Goal: Book appointment/travel/reservation

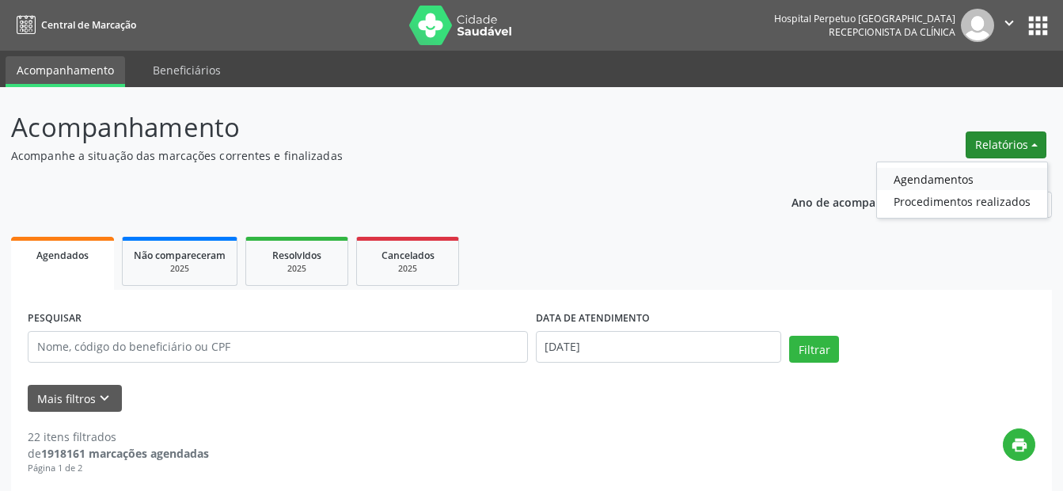
click at [910, 178] on link "Agendamentos" at bounding box center [962, 179] width 170 height 22
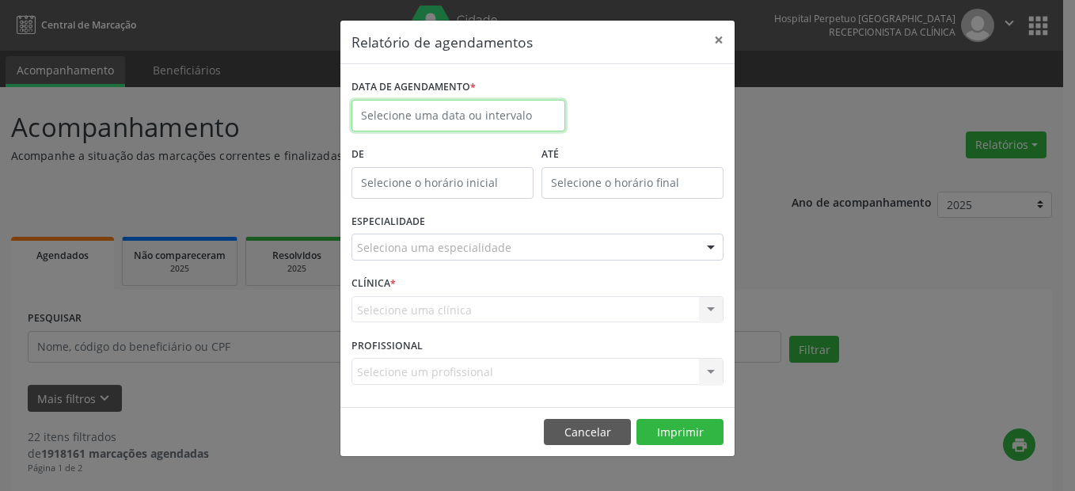
click at [440, 108] on input "text" at bounding box center [458, 116] width 214 height 32
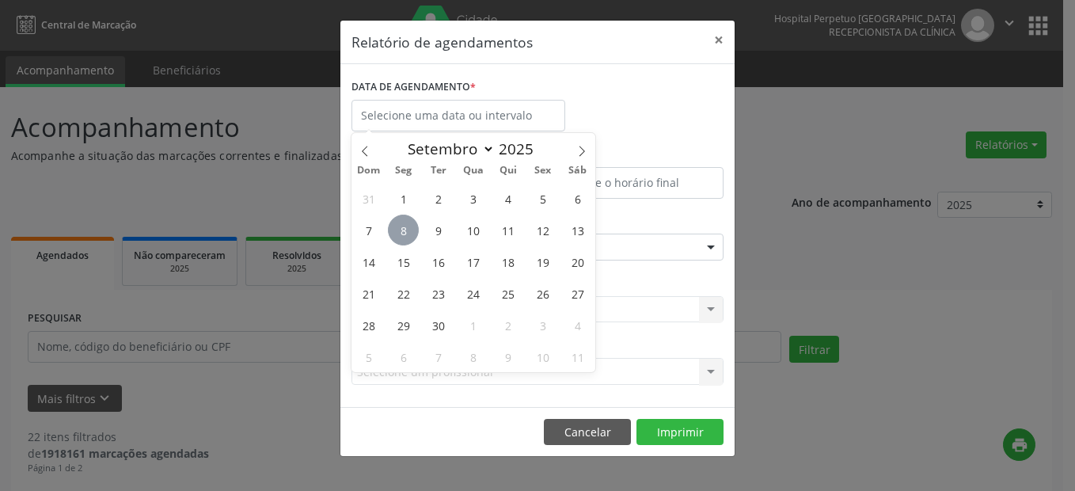
click at [393, 234] on span "8" at bounding box center [403, 230] width 31 height 31
type input "[DATE]"
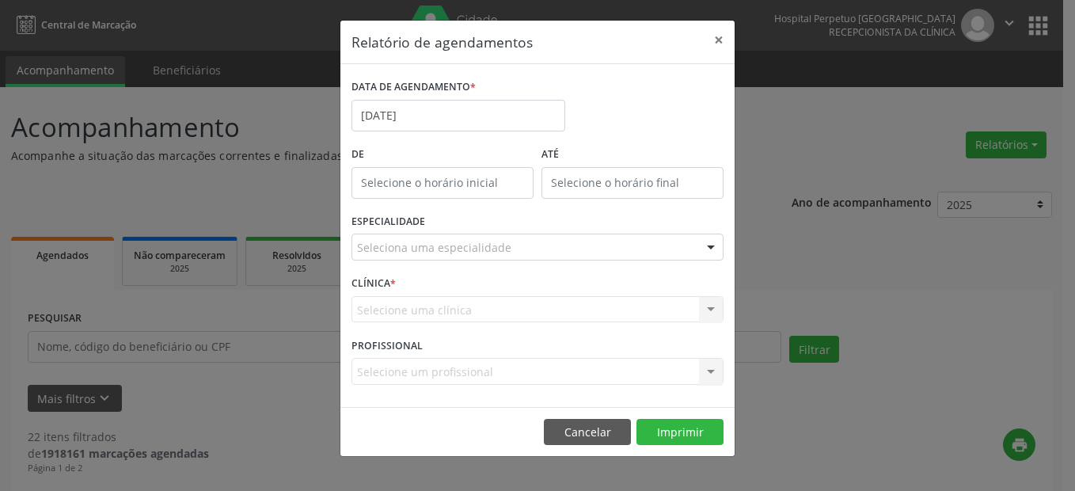
click at [385, 199] on div "De" at bounding box center [443, 175] width 190 height 67
click at [393, 180] on input "12:00" at bounding box center [442, 183] width 182 height 32
click at [461, 226] on span at bounding box center [465, 225] width 11 height 16
type input "11:00"
type input "11"
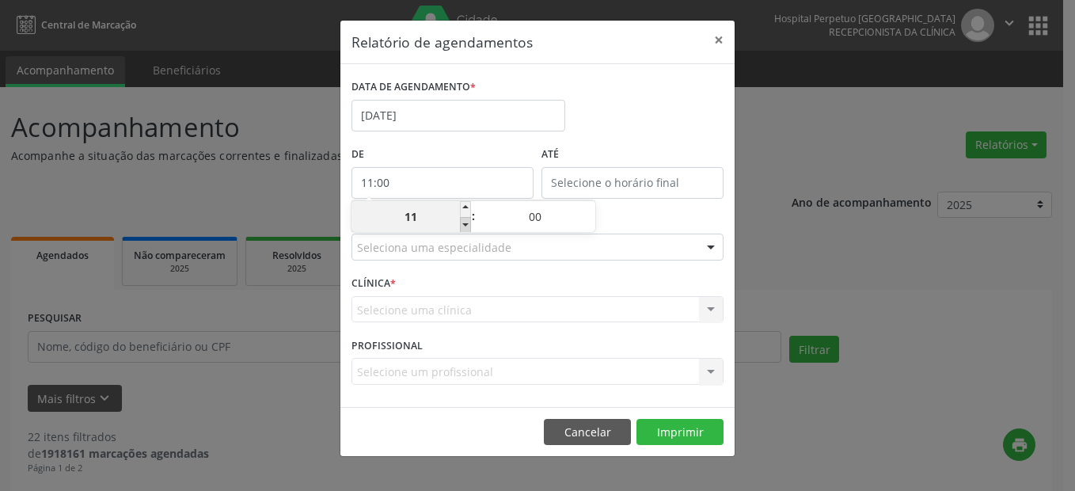
click at [462, 226] on span at bounding box center [465, 225] width 11 height 16
type input "10:00"
type input "10"
click at [465, 226] on span at bounding box center [465, 225] width 11 height 16
type input "09:00"
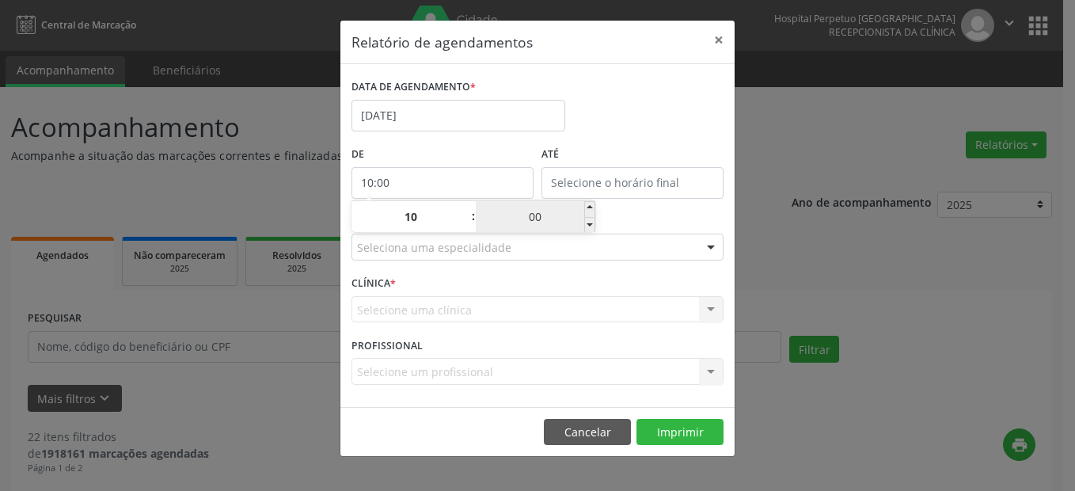
type input "09"
type input "12:00"
click at [606, 179] on input "12:00" at bounding box center [632, 183] width 182 height 32
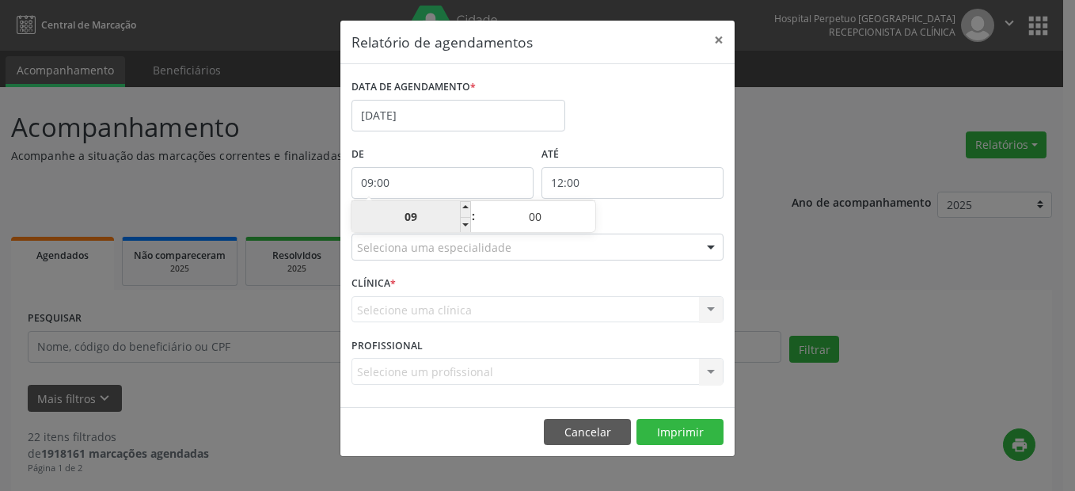
click at [456, 188] on input "09:00" at bounding box center [442, 183] width 182 height 32
click at [479, 218] on input "00" at bounding box center [536, 217] width 120 height 32
click at [467, 228] on span at bounding box center [465, 225] width 11 height 16
type input "08:00"
type input "08"
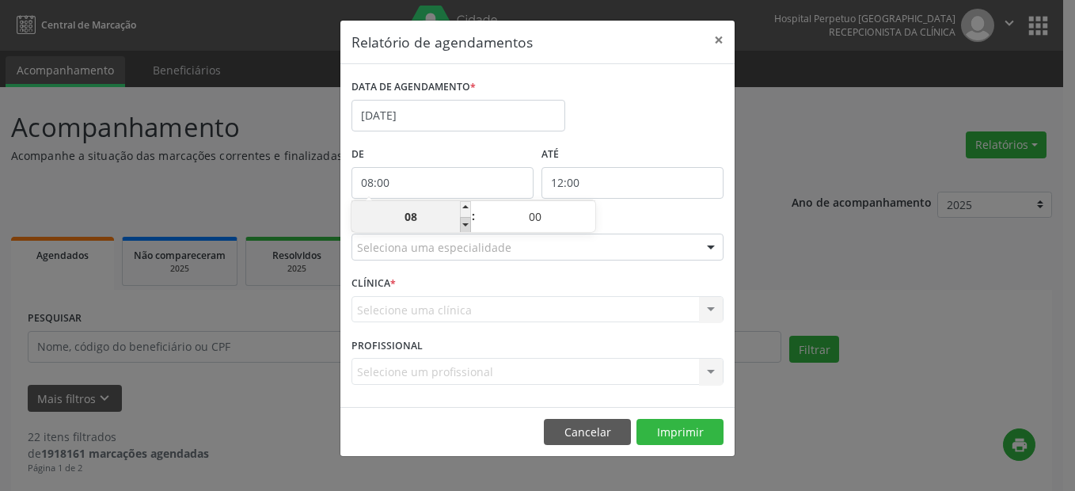
click at [468, 228] on span at bounding box center [465, 225] width 11 height 16
type input "07:00"
type input "07"
click at [468, 228] on span at bounding box center [465, 225] width 11 height 16
type input "06:00"
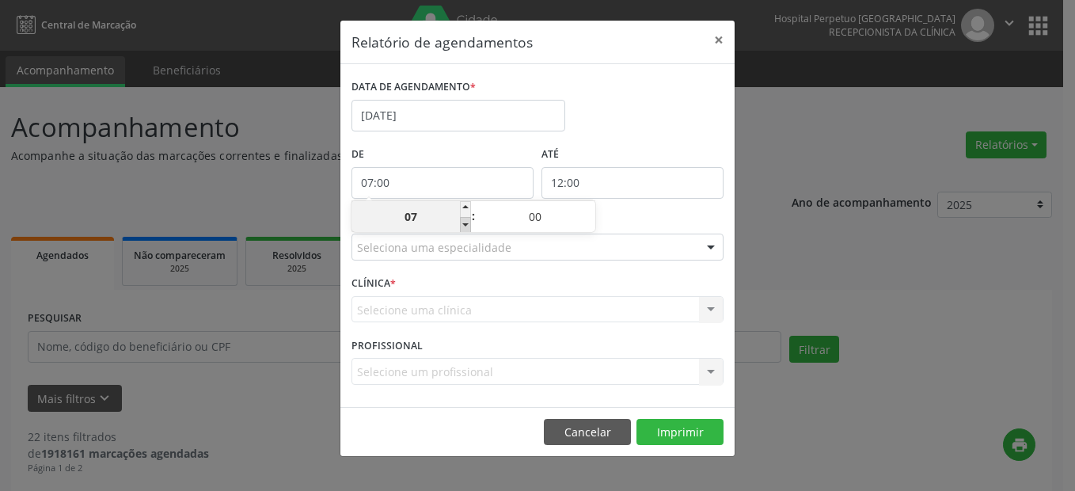
type input "06"
click at [579, 177] on input "12:00" at bounding box center [632, 183] width 182 height 32
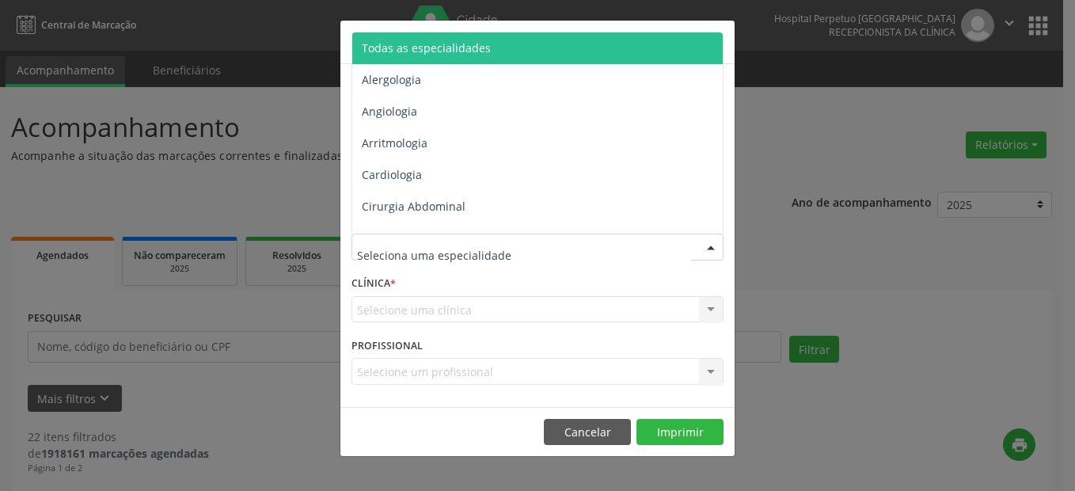
click at [418, 56] on span "Todas as especialidades" at bounding box center [538, 48] width 373 height 32
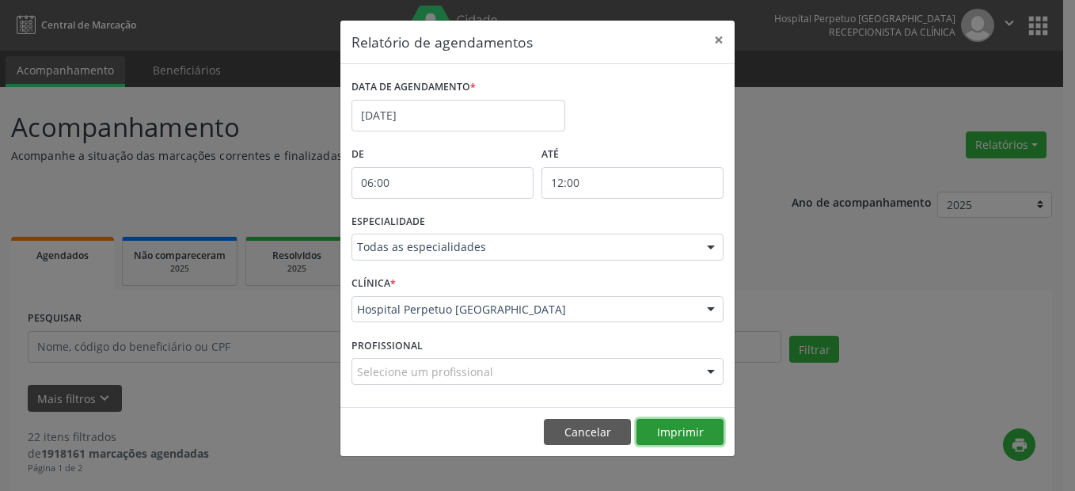
click at [686, 428] on button "Imprimir" at bounding box center [679, 432] width 87 height 27
